Goal: Information Seeking & Learning: Learn about a topic

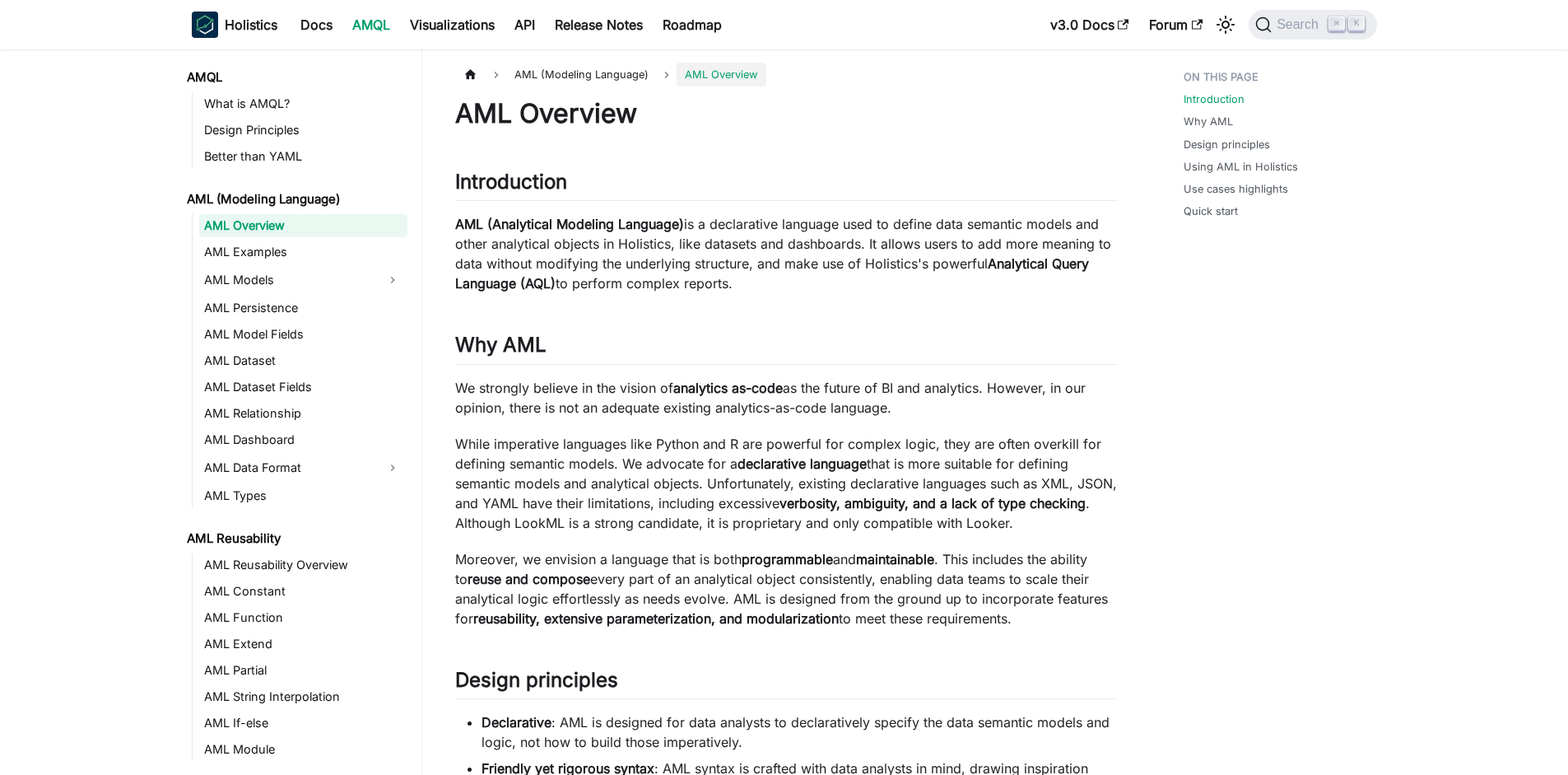
click at [300, 283] on link "AML Models" at bounding box center [288, 280] width 178 height 27
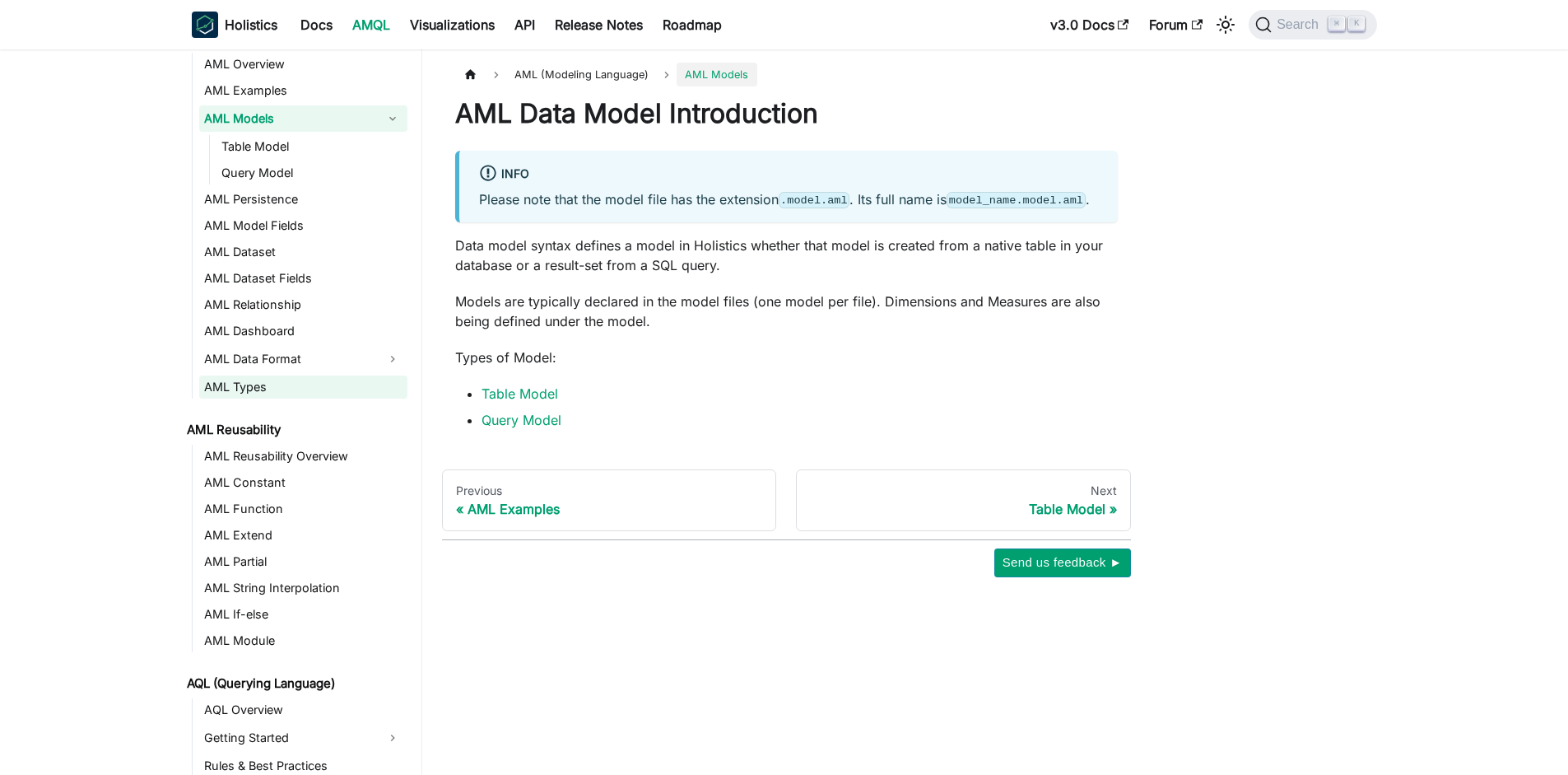
scroll to position [149, 0]
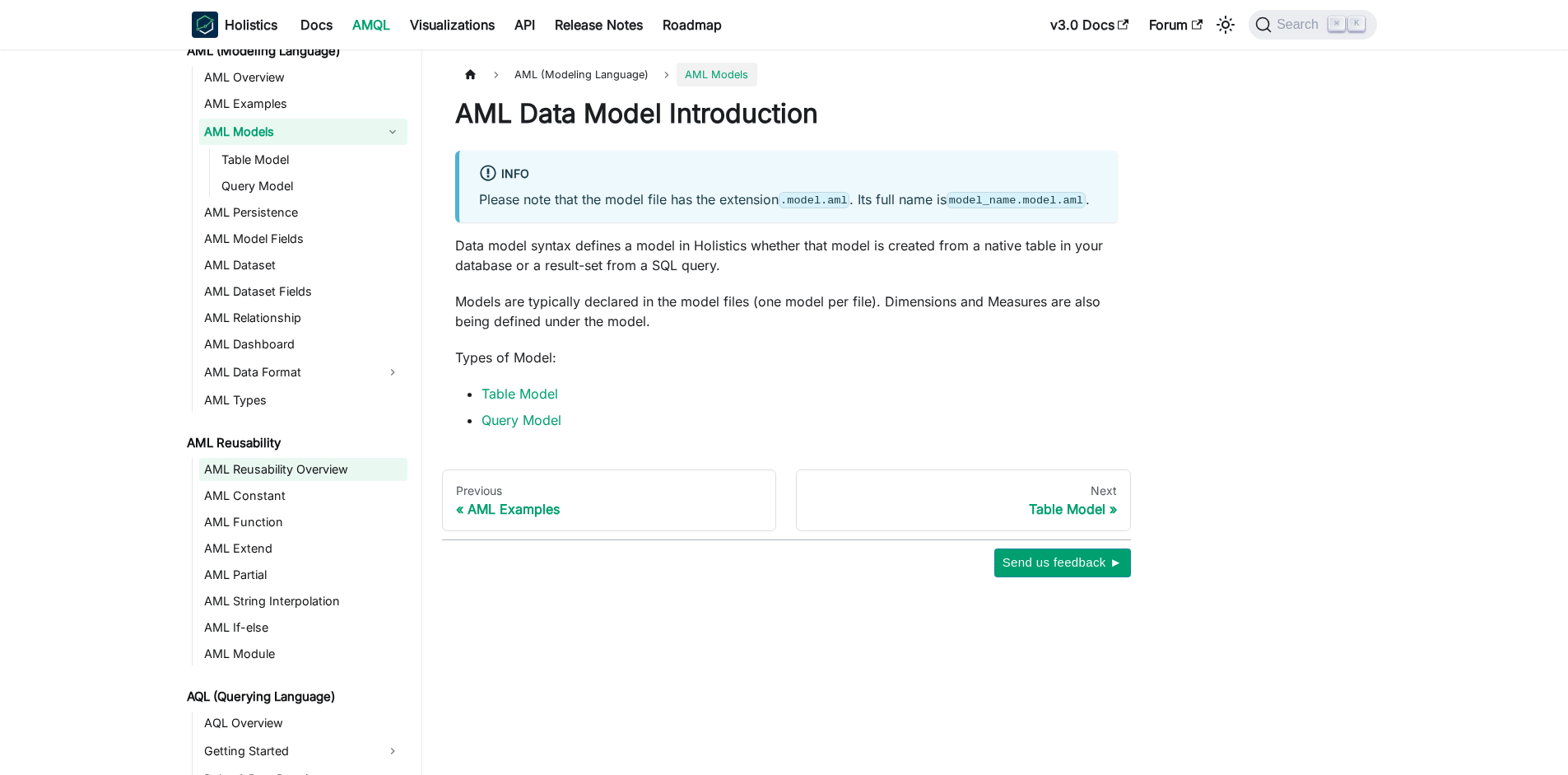
click at [310, 461] on link "AML Reusability Overview" at bounding box center [303, 470] width 208 height 23
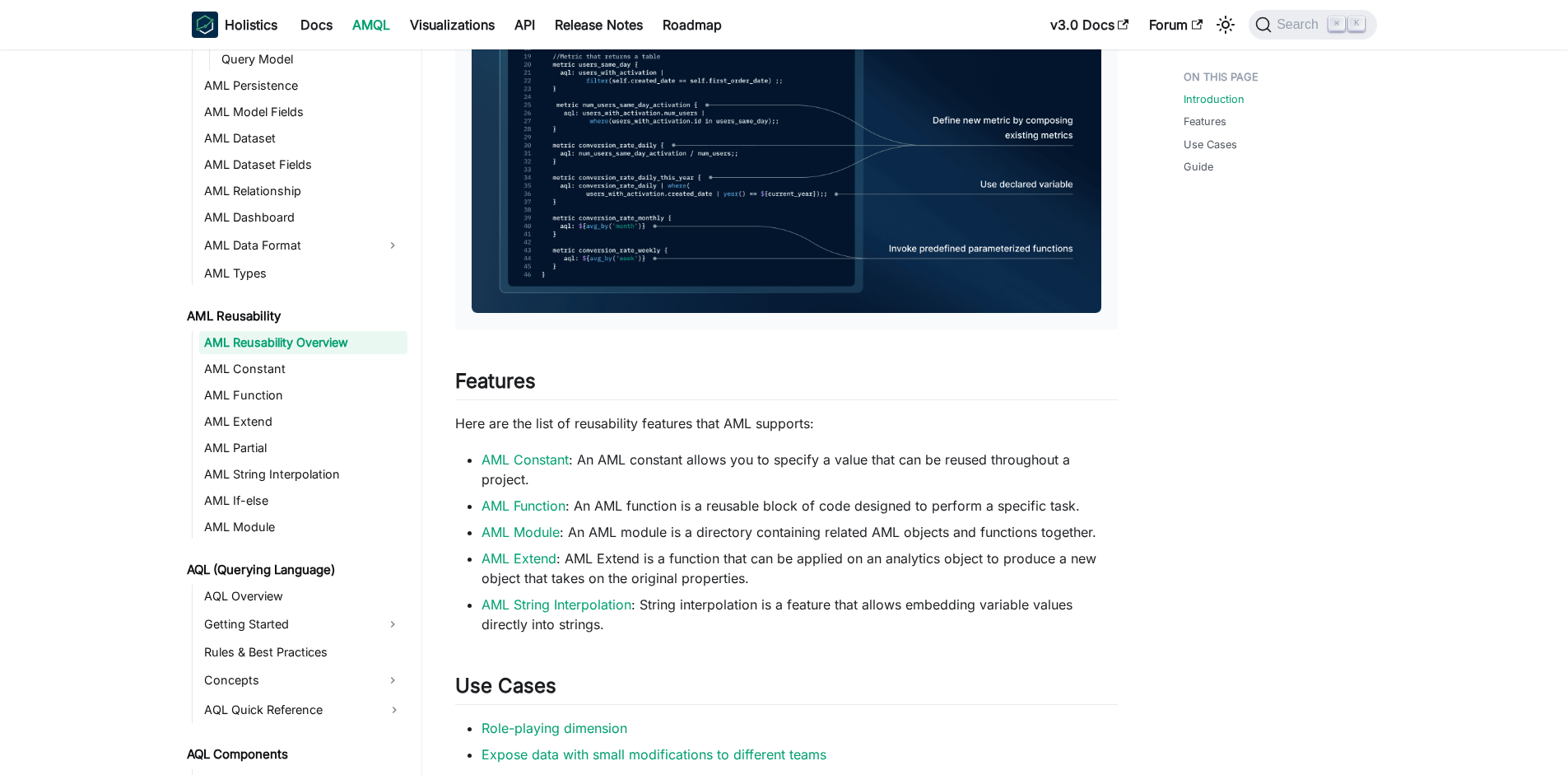
scroll to position [231, 0]
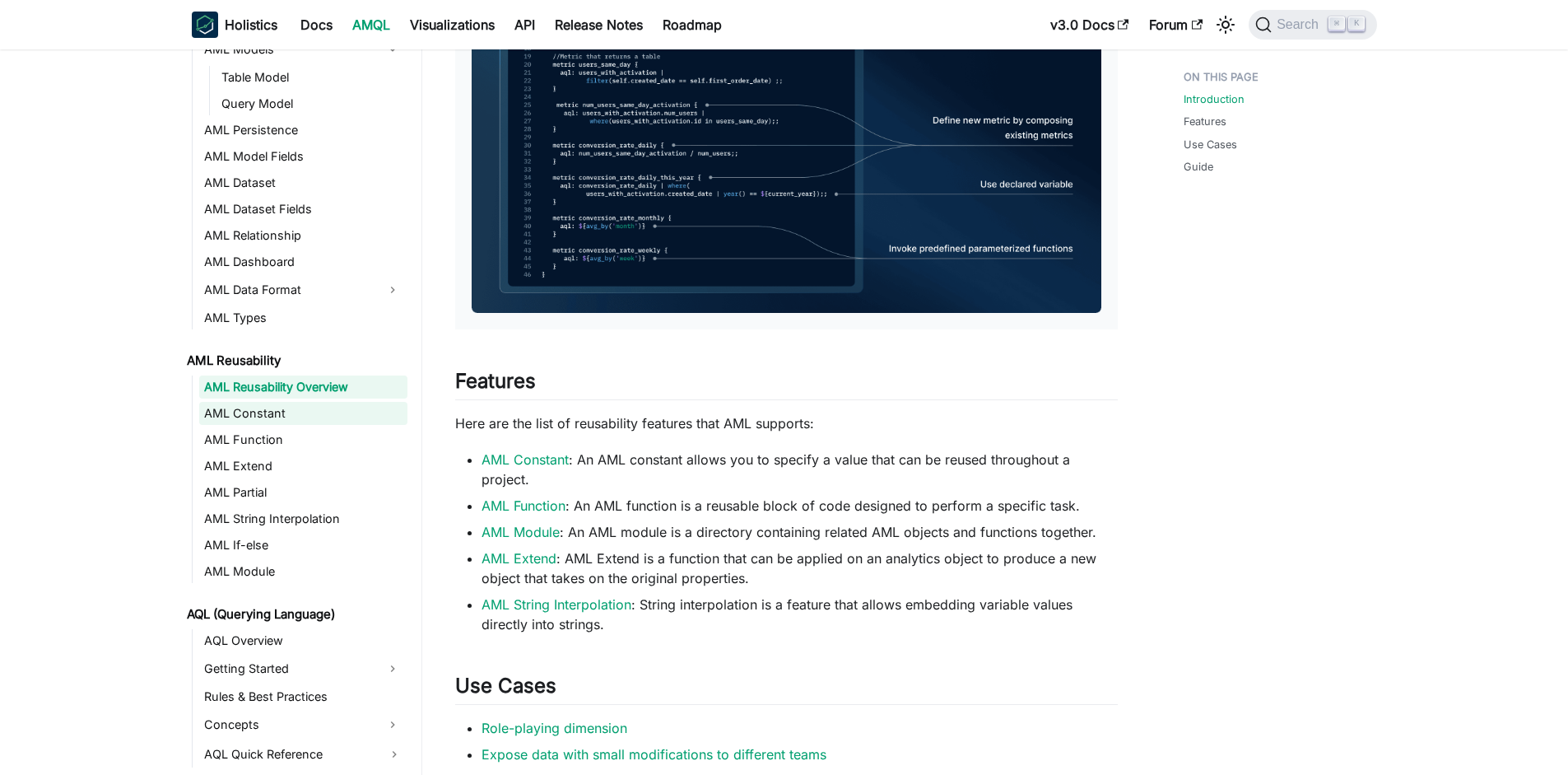
click at [279, 412] on link "AML Constant" at bounding box center [303, 413] width 208 height 23
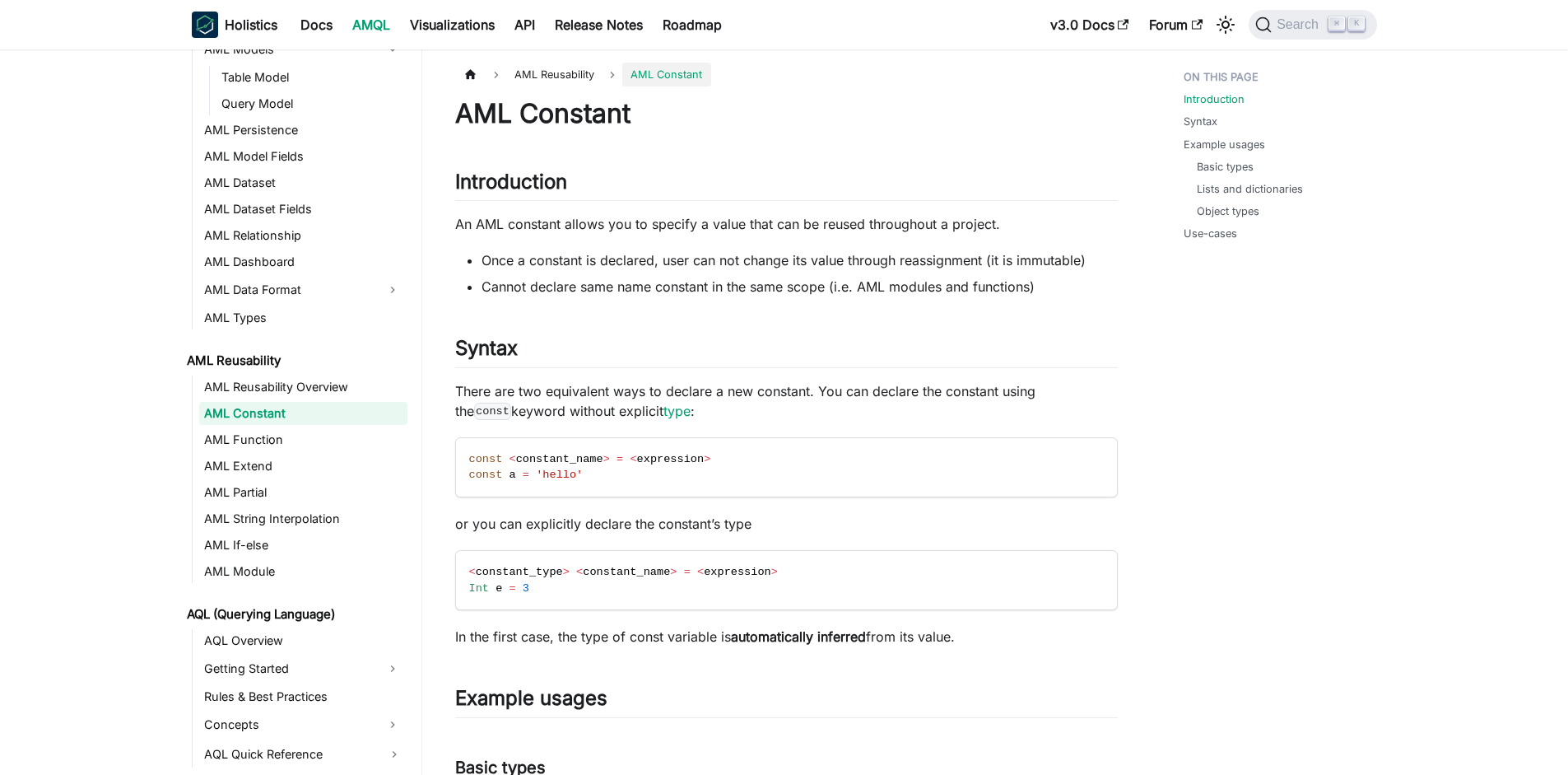
scroll to position [356, 0]
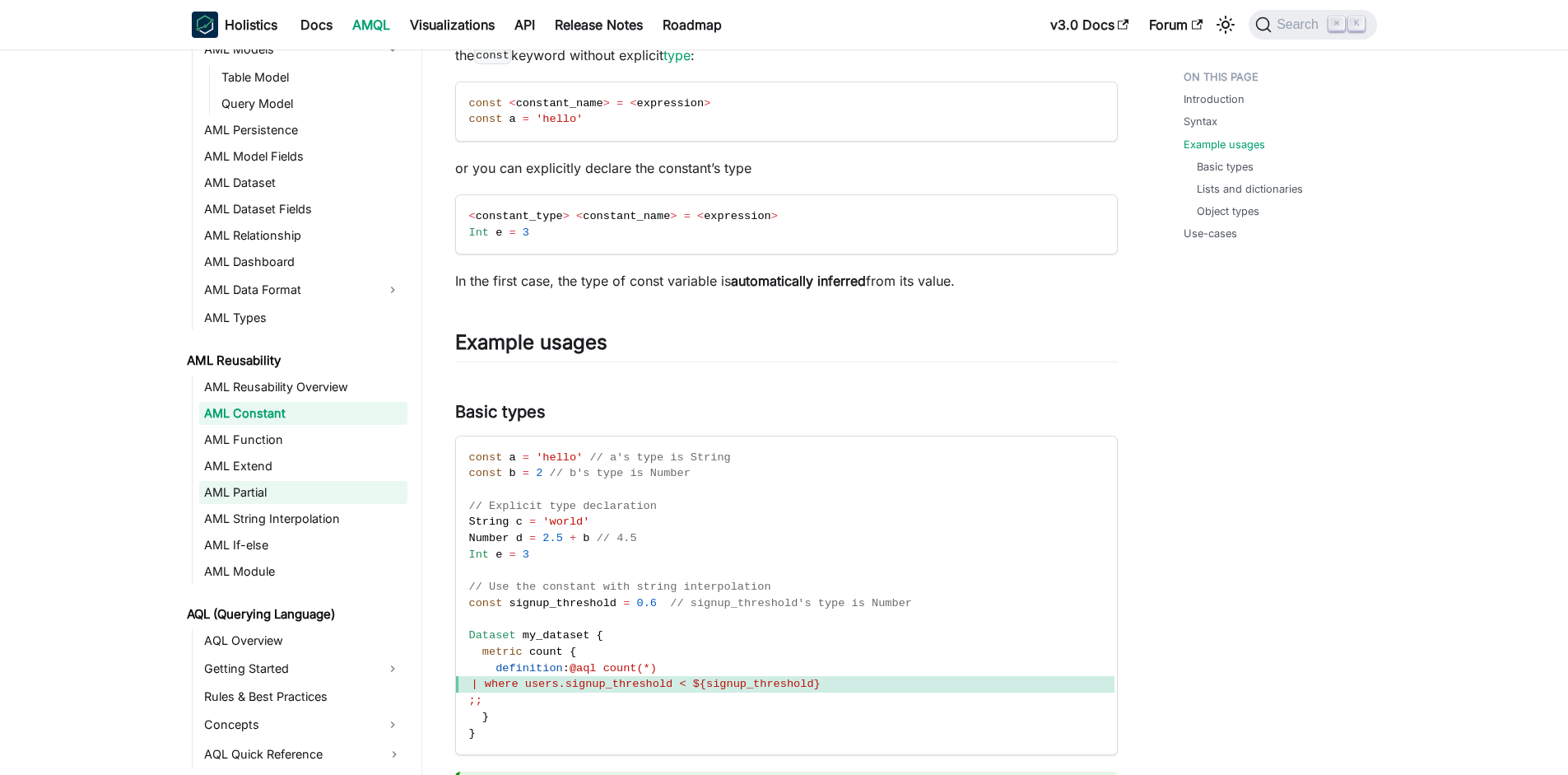
click at [325, 500] on link "AML Partial" at bounding box center [303, 492] width 208 height 23
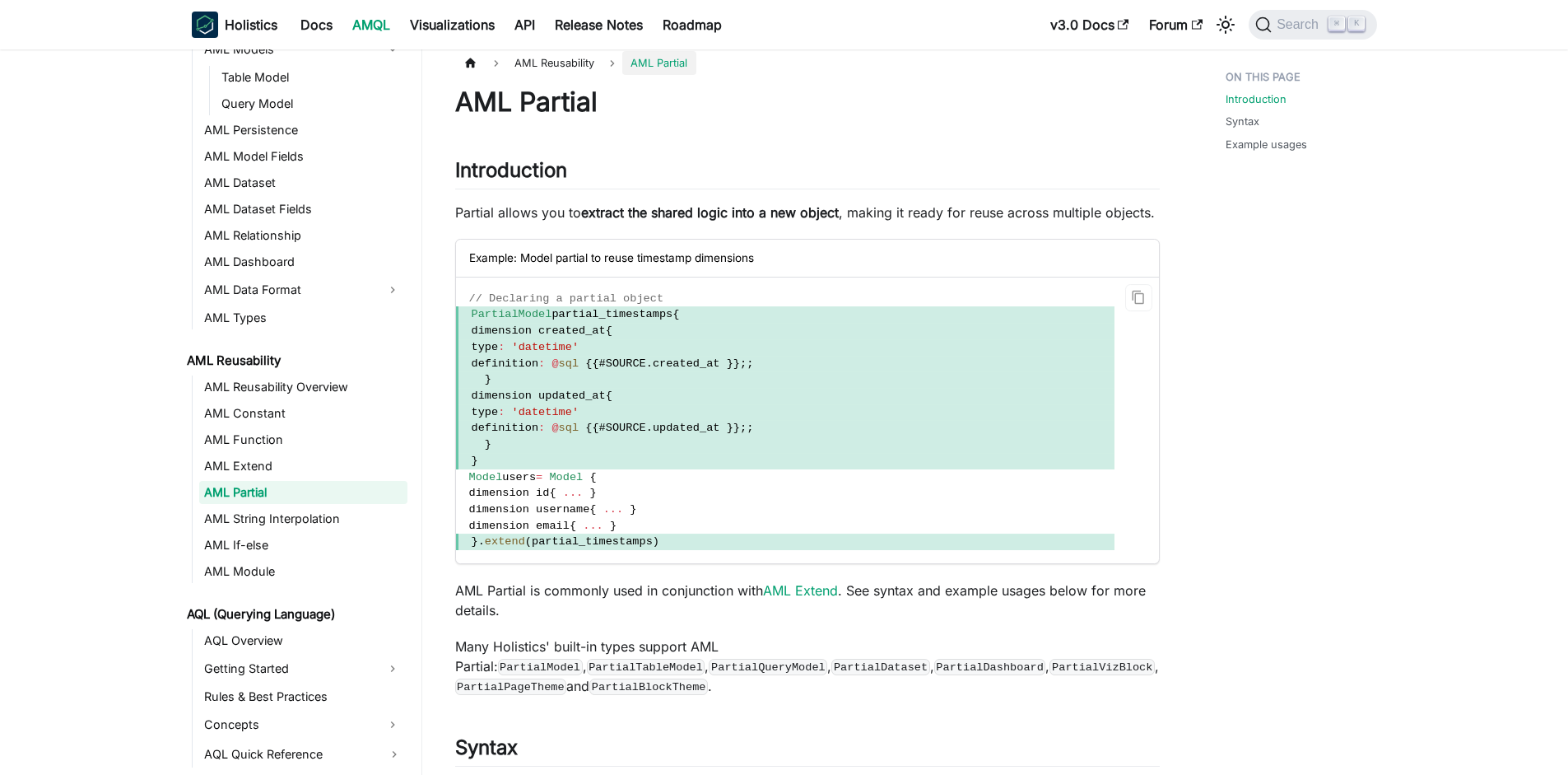
scroll to position [27, 0]
